Goal: Information Seeking & Learning: Learn about a topic

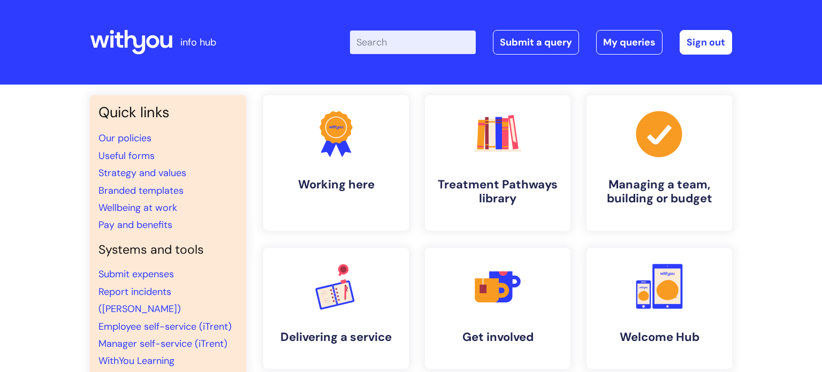
click at [374, 41] on input "Enter your search term here..." at bounding box center [413, 42] width 126 height 24
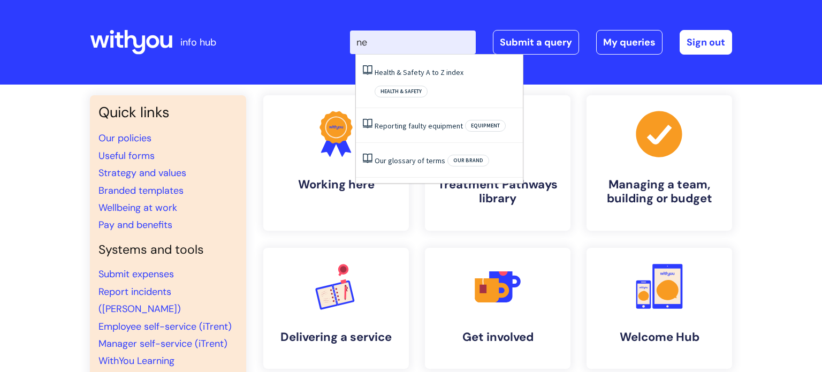
type input "n"
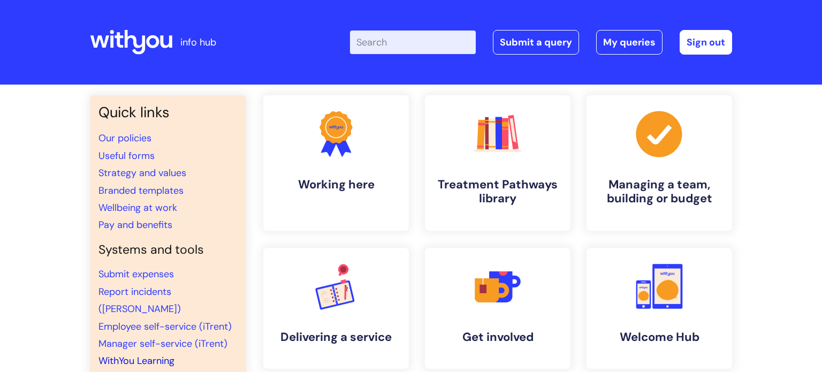
click at [135, 354] on link "WithYou Learning" at bounding box center [136, 360] width 76 height 13
click at [491, 187] on h4 "Treatment Pathways library" at bounding box center [497, 192] width 131 height 29
click at [129, 354] on link "WithYou Learning" at bounding box center [136, 360] width 76 height 13
click at [149, 354] on link "WithYou Learning" at bounding box center [136, 360] width 76 height 13
click at [143, 354] on link "WithYou Learning" at bounding box center [136, 360] width 76 height 13
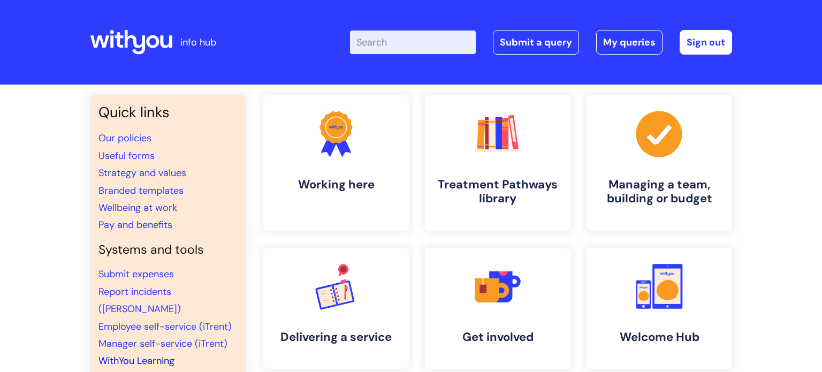
click at [149, 354] on link "WithYou Learning" at bounding box center [136, 360] width 76 height 13
